Goal: Information Seeking & Learning: Find specific fact

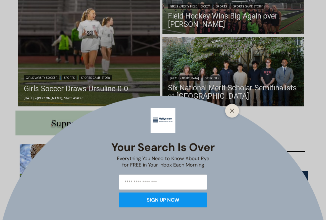
scroll to position [190, 0]
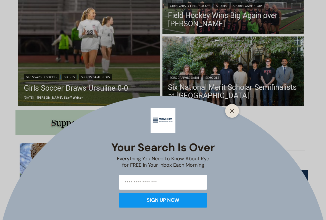
click at [234, 114] on button "Close" at bounding box center [232, 111] width 8 height 8
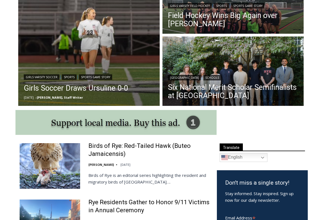
scroll to position [0, 0]
click at [244, 92] on link "Six National Merit Scholar Semifinalists at [GEOGRAPHIC_DATA]" at bounding box center [233, 91] width 130 height 17
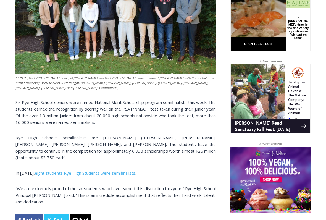
scroll to position [303, 0]
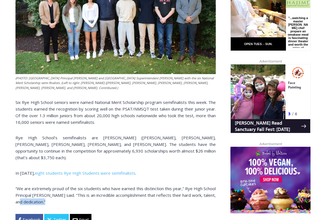
click at [153, 182] on div "(PHOTO: [GEOGRAPHIC_DATA] Principal [PERSON_NAME] and [GEOGRAPHIC_DATA] Superin…" at bounding box center [115, 82] width 200 height 285
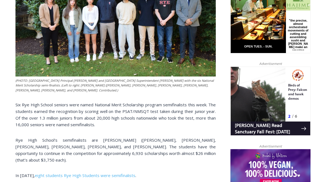
scroll to position [289, 0]
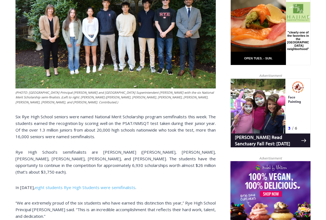
click at [81, 182] on link "eight students Rye High Students were semifinalists" at bounding box center [85, 187] width 100 height 6
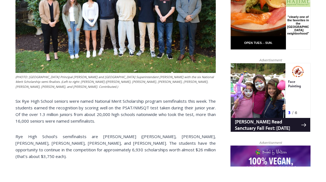
scroll to position [305, 0]
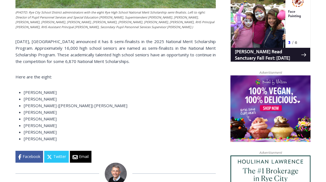
scroll to position [364, 0]
